Goal: Information Seeking & Learning: Compare options

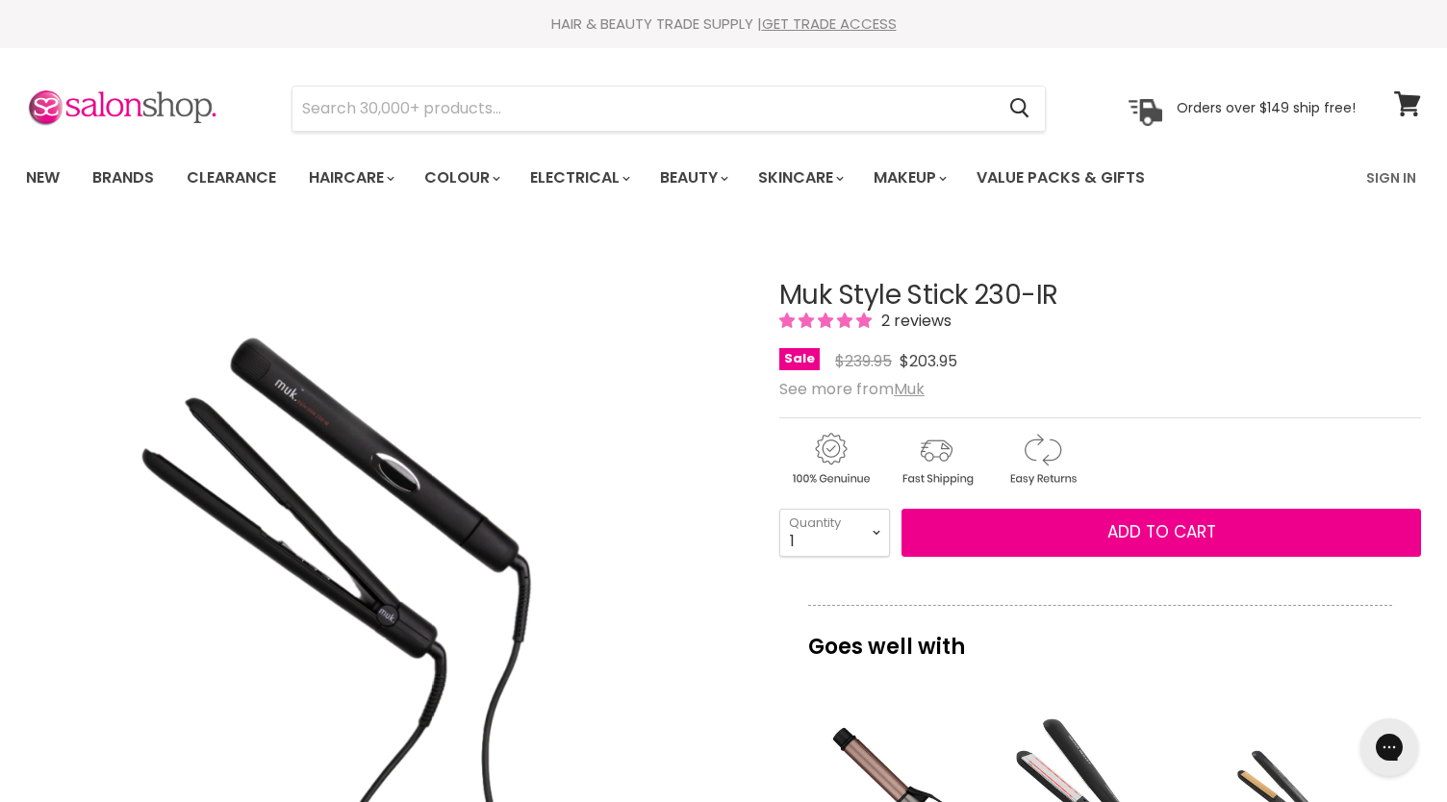
click at [363, 465] on img "Muk Style Stick 230-IR image. Click or Scroll to Zoom." at bounding box center [385, 591] width 719 height 719
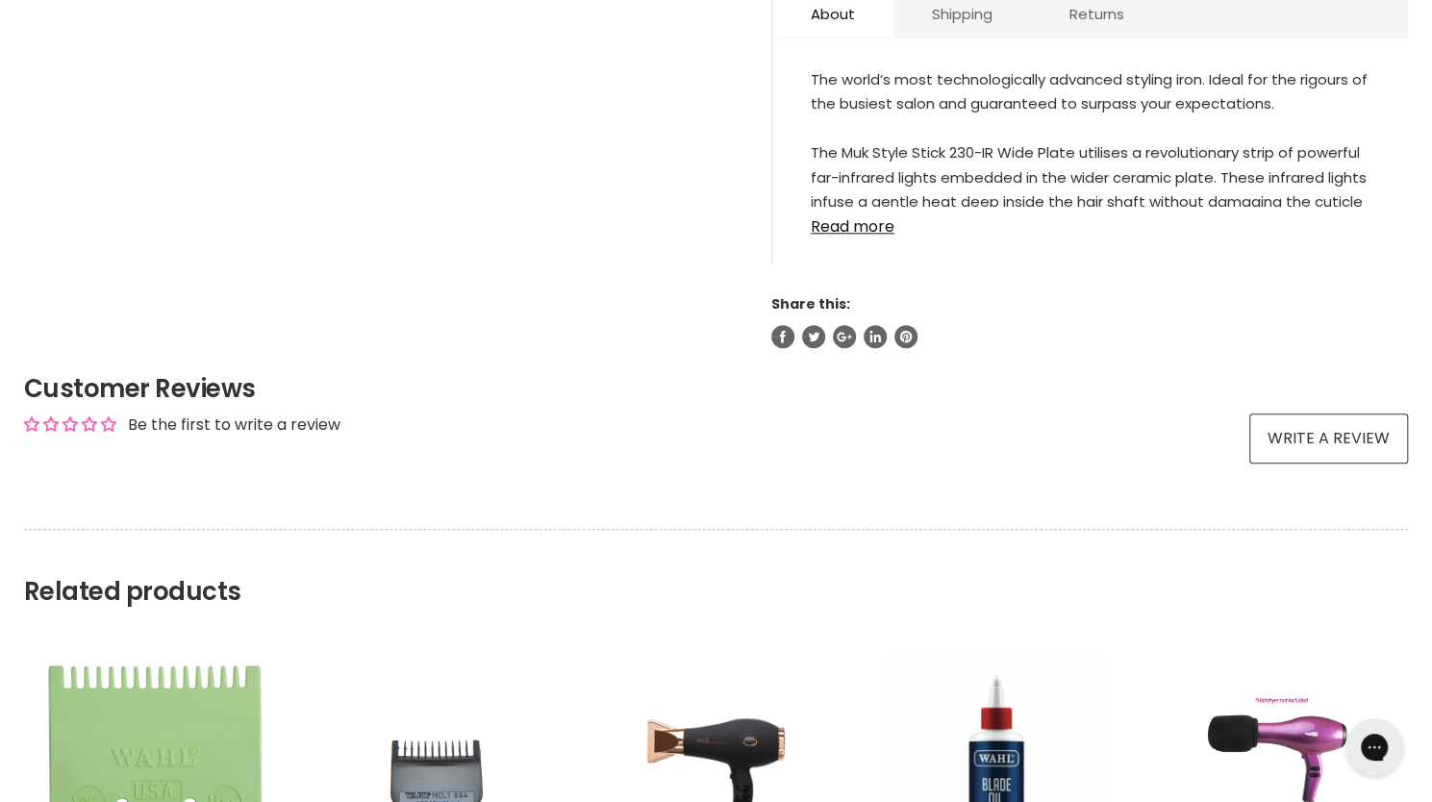
scroll to position [1020, 0]
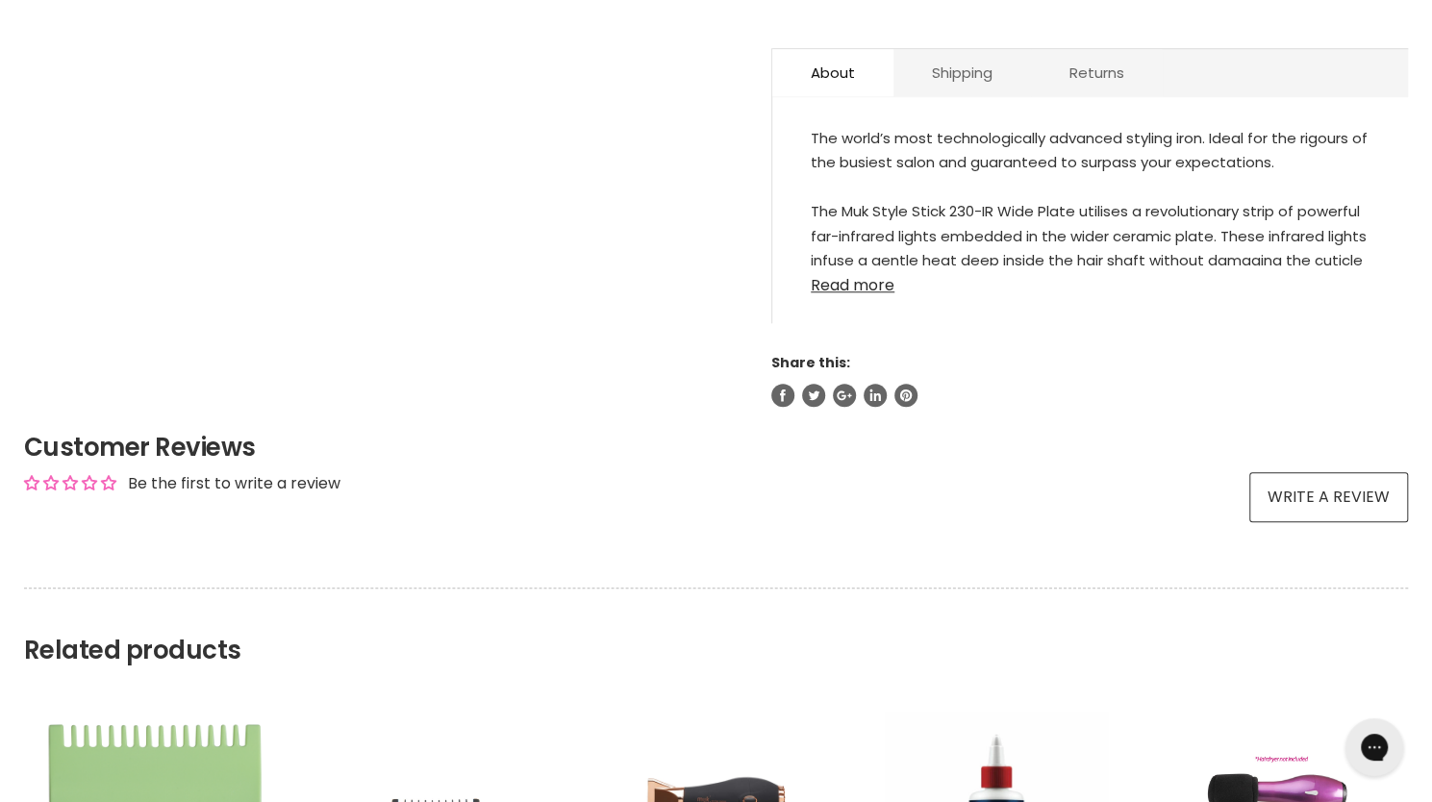
click at [875, 277] on link "Read more" at bounding box center [1090, 279] width 559 height 29
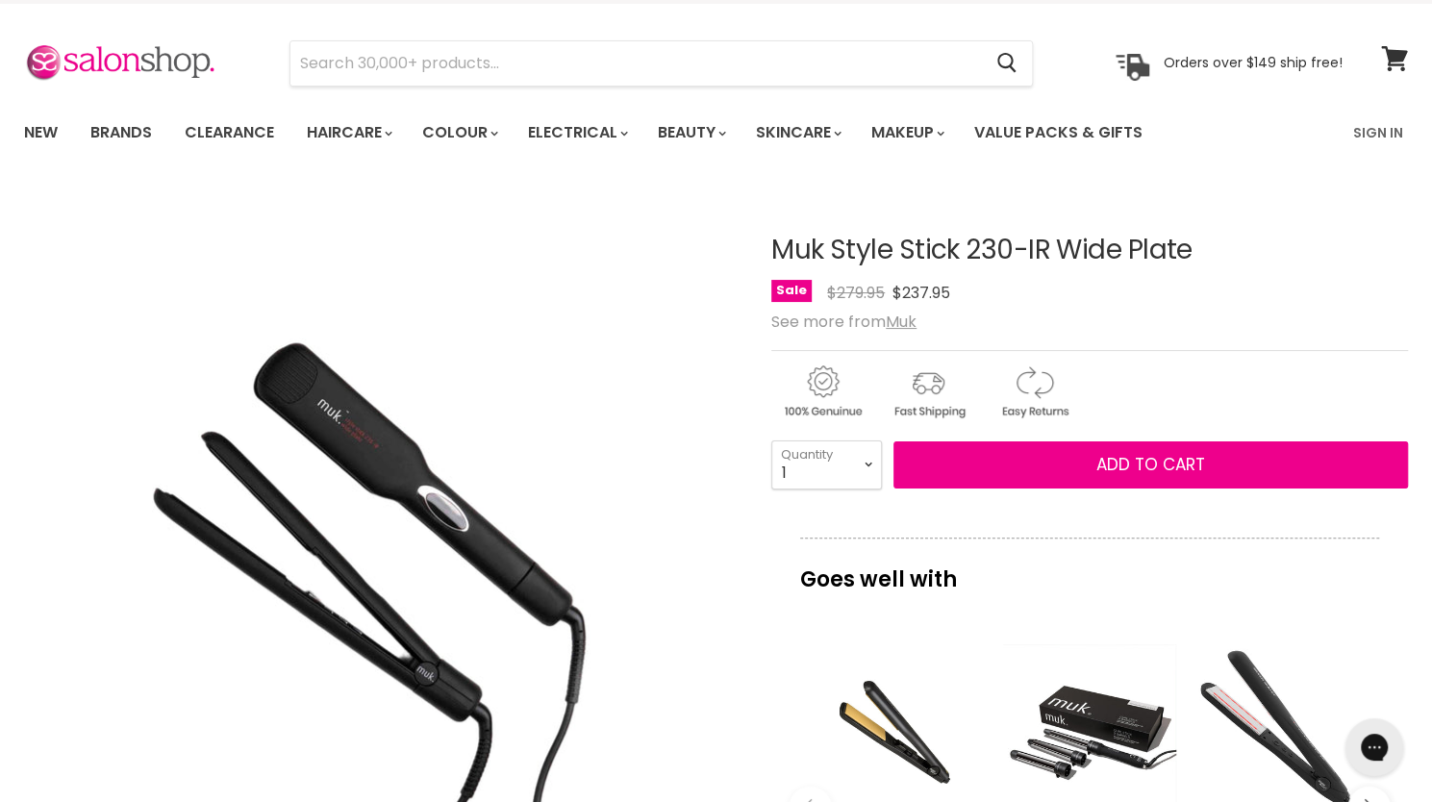
scroll to position [0, 0]
